Goal: Information Seeking & Learning: Learn about a topic

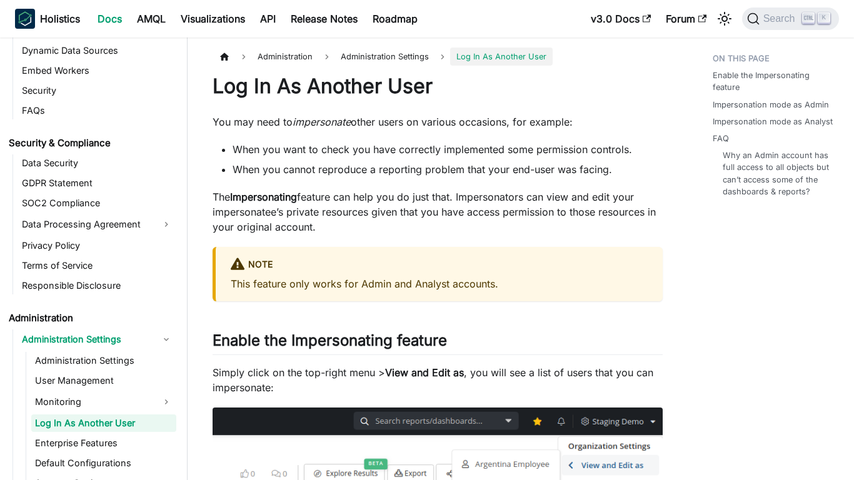
scroll to position [1447, 0]
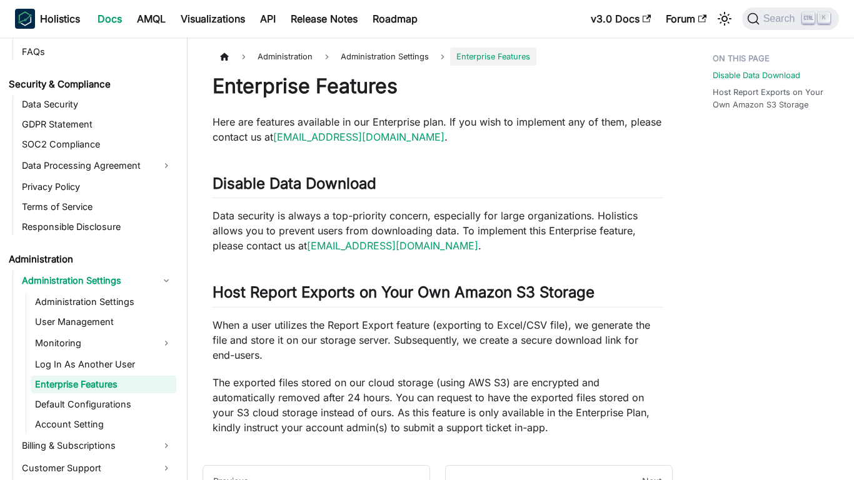
scroll to position [1467, 0]
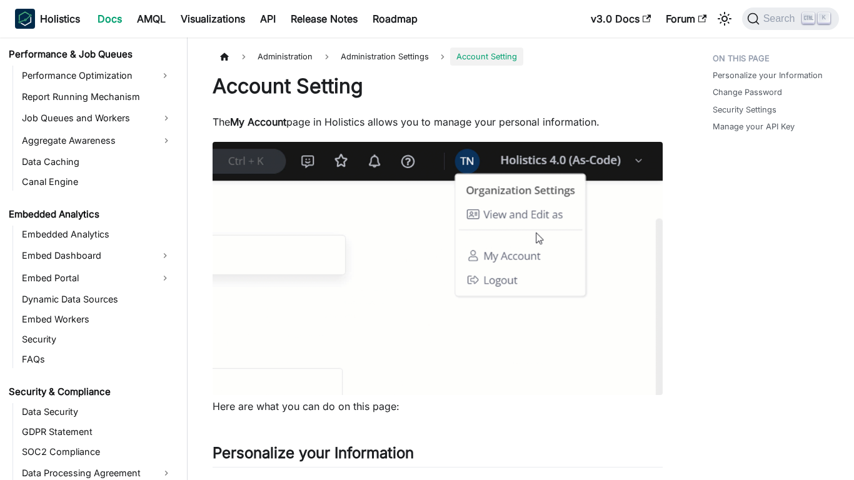
scroll to position [1507, 0]
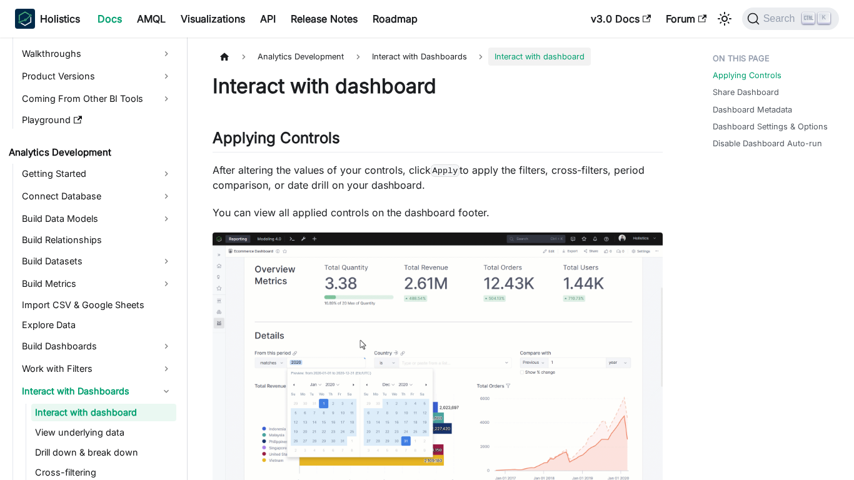
scroll to position [119, 0]
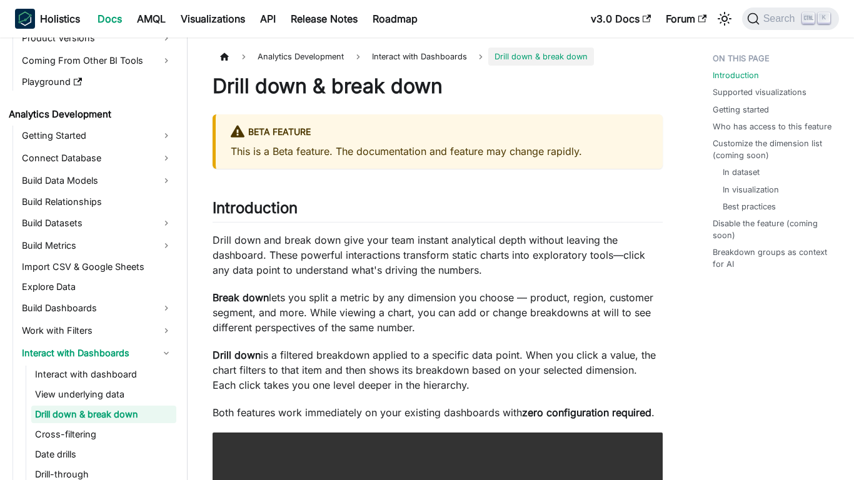
scroll to position [159, 0]
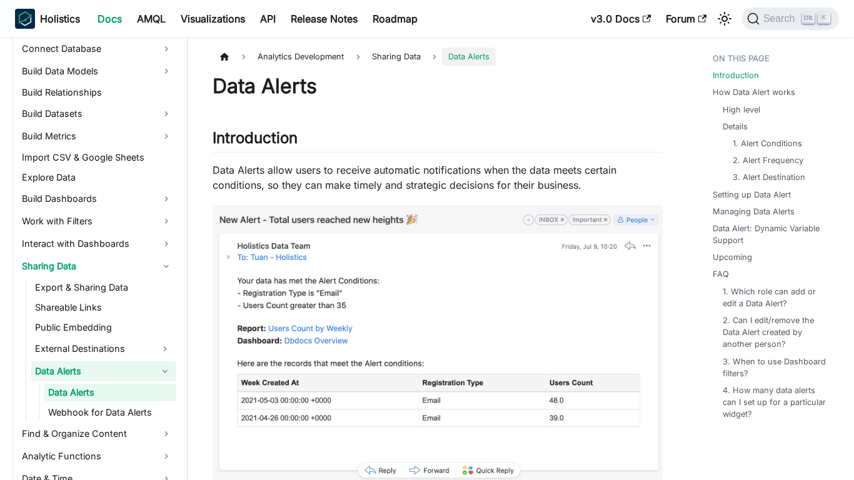
scroll to position [246, 0]
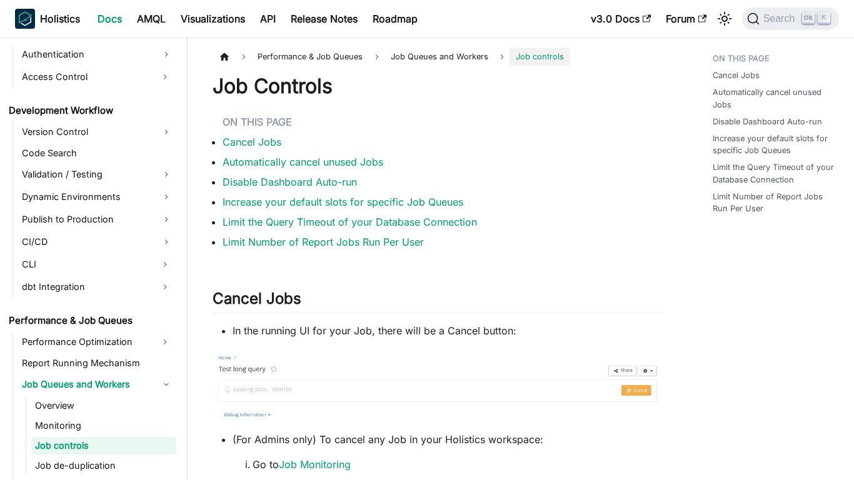
scroll to position [954, 0]
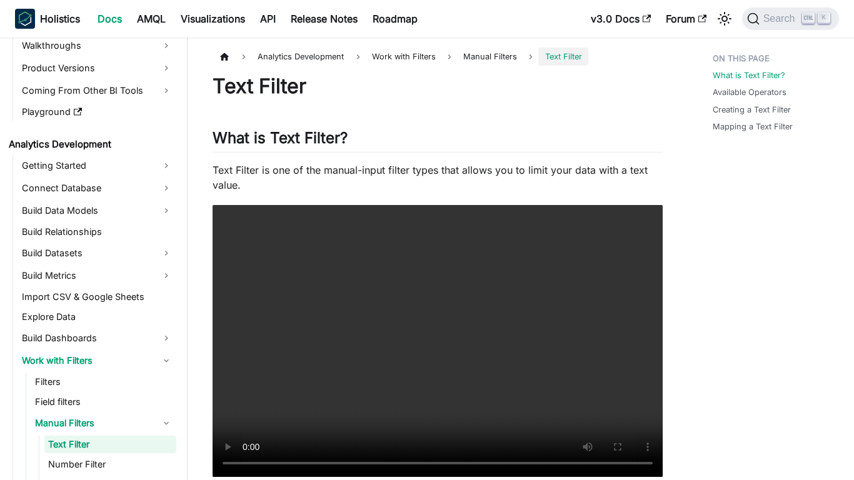
scroll to position [159, 0]
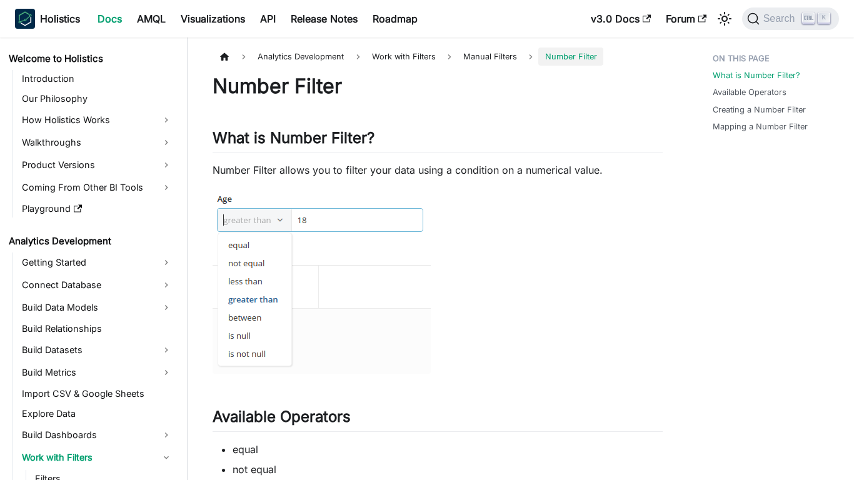
scroll to position [179, 0]
